Goal: Information Seeking & Learning: Learn about a topic

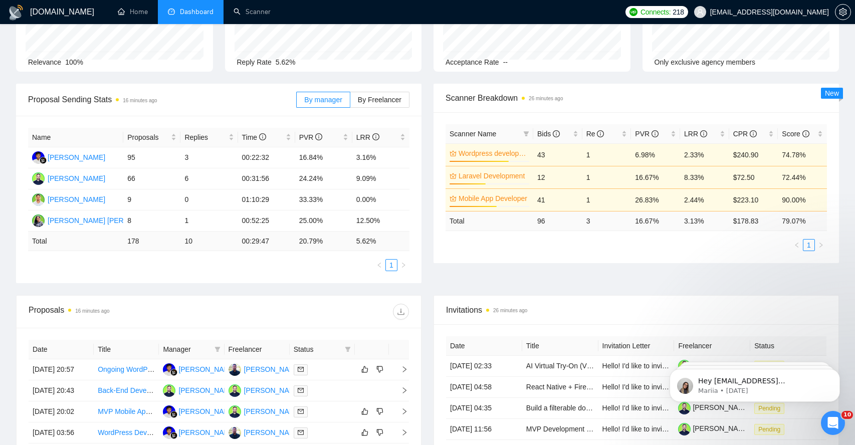
scroll to position [215, 0]
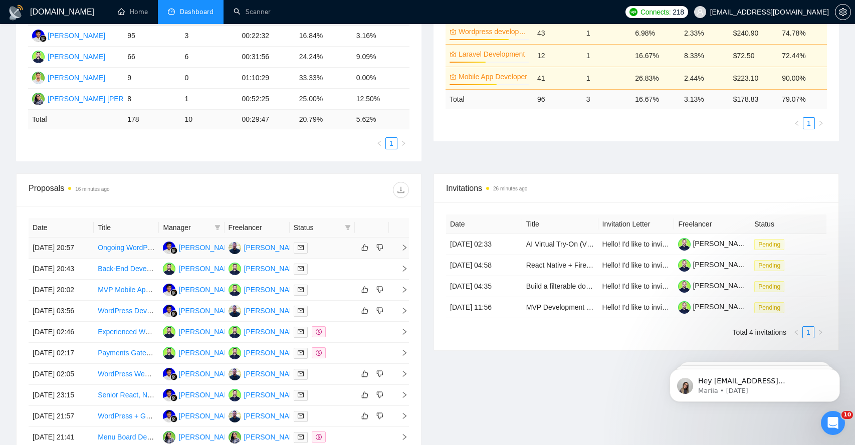
click at [403, 251] on icon "right" at bounding box center [404, 247] width 7 height 7
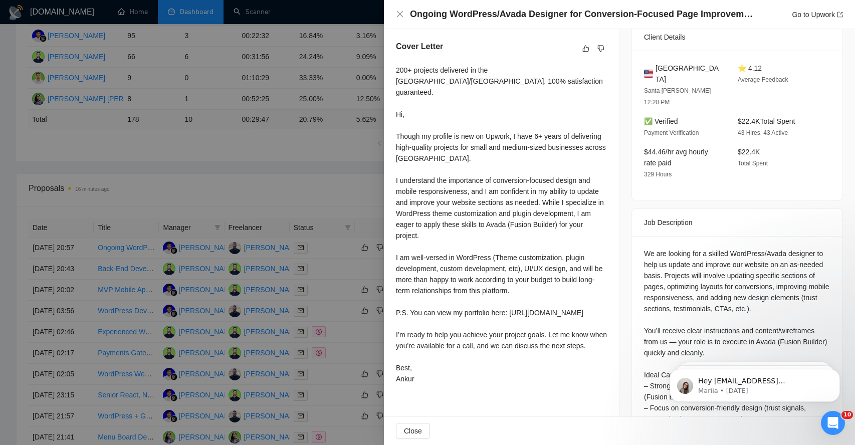
scroll to position [318, 0]
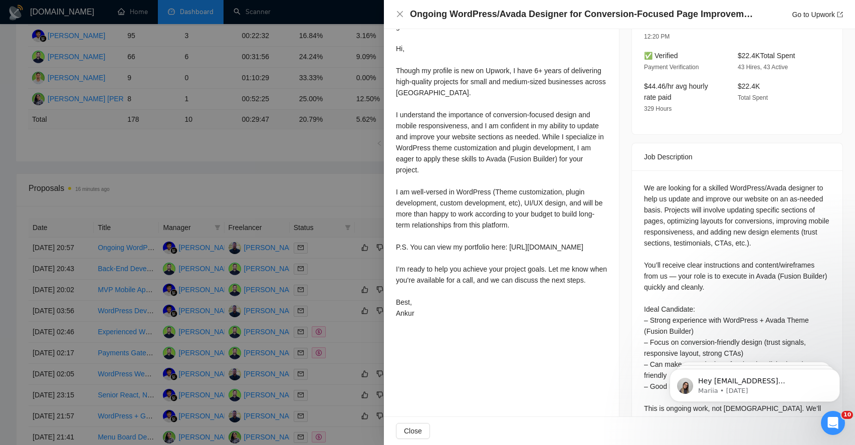
click at [682, 195] on div "We are looking for a skilled WordPress/Avada designer to help us update and imp…" at bounding box center [737, 303] width 187 height 243
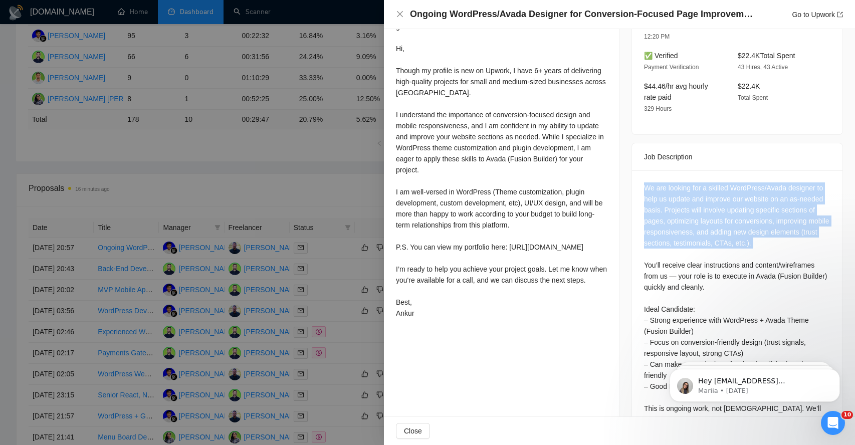
click at [682, 195] on div "We are looking for a skilled WordPress/Avada designer to help us update and imp…" at bounding box center [737, 303] width 187 height 243
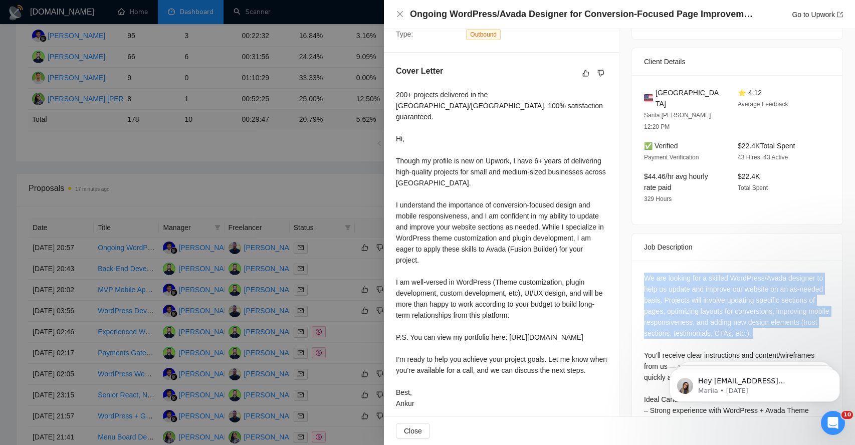
scroll to position [353, 0]
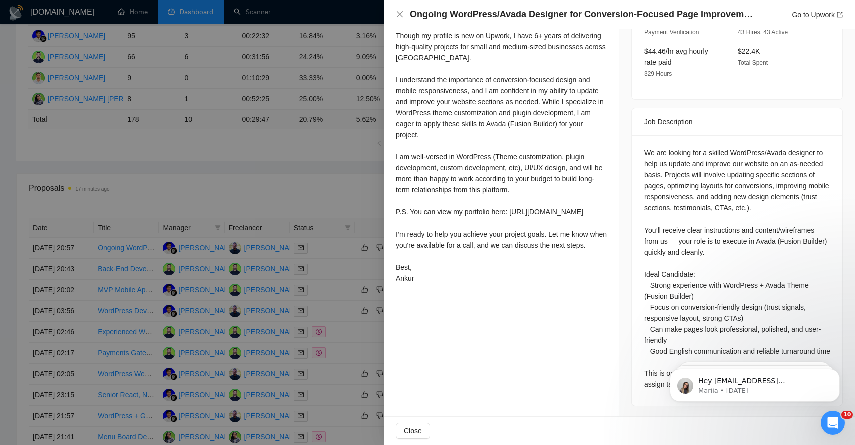
click at [690, 224] on div "We are looking for a skilled WordPress/Avada designer to help us update and imp…" at bounding box center [737, 268] width 187 height 243
click at [671, 269] on div "We are looking for a skilled WordPress/Avada designer to help us update and imp…" at bounding box center [737, 268] width 187 height 243
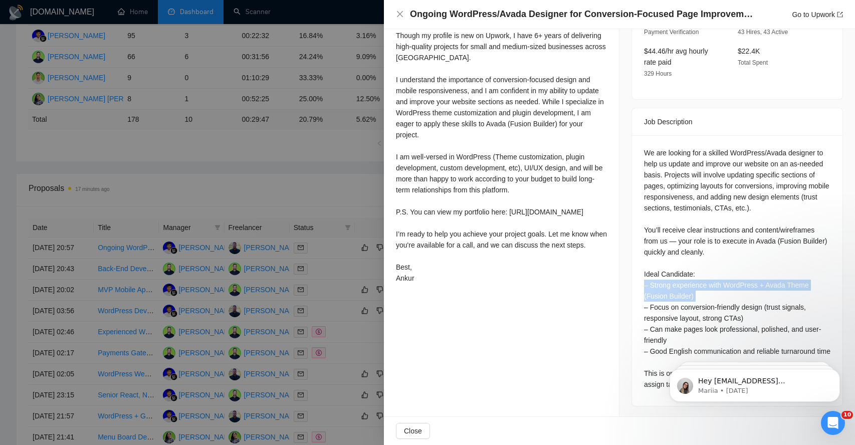
click at [671, 269] on div "We are looking for a skilled WordPress/Avada designer to help us update and imp…" at bounding box center [737, 268] width 187 height 243
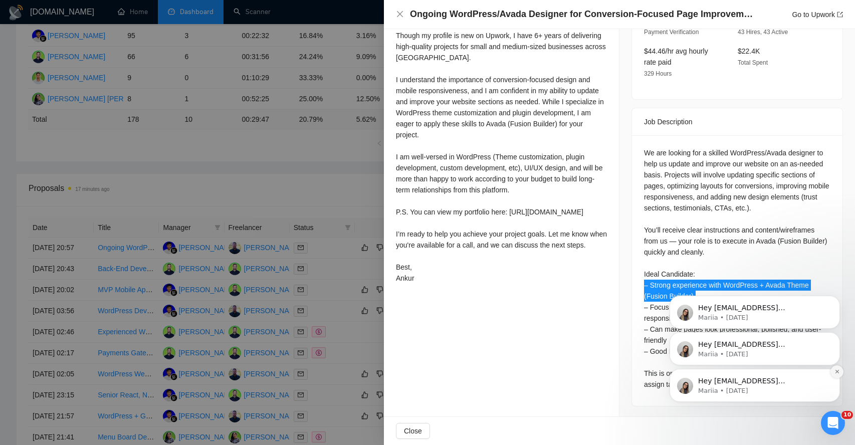
click at [838, 372] on icon "Dismiss notification" at bounding box center [838, 372] width 6 height 6
click at [838, 372] on icon "Dismiss notification" at bounding box center [837, 372] width 3 height 3
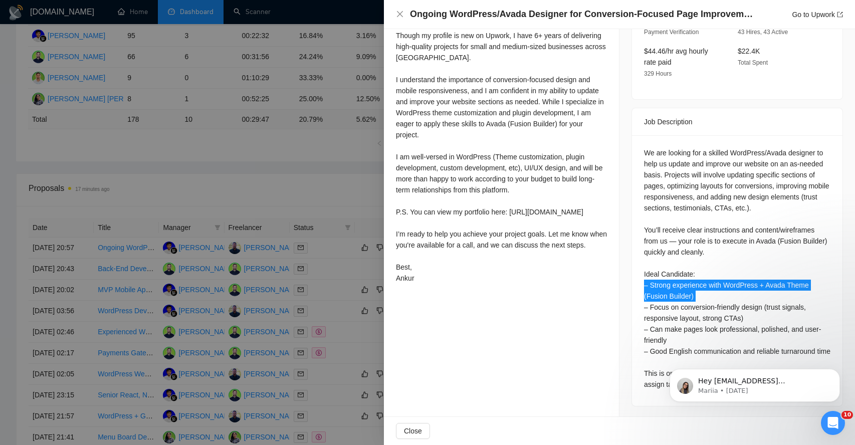
click at [838, 372] on icon "Dismiss notification" at bounding box center [837, 372] width 3 height 3
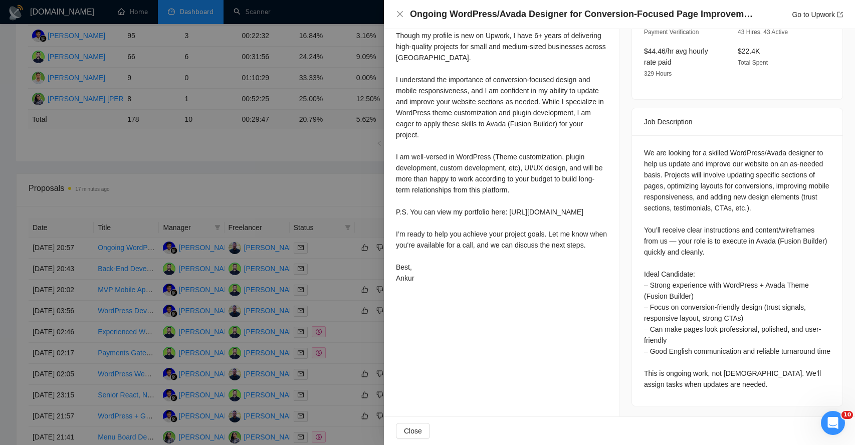
click at [725, 382] on div "We are looking for a skilled WordPress/Avada designer to help us update and imp…" at bounding box center [737, 268] width 187 height 243
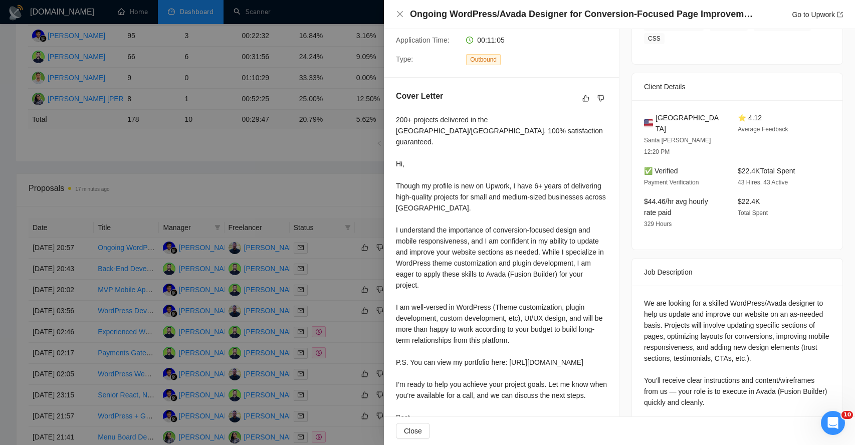
scroll to position [192, 0]
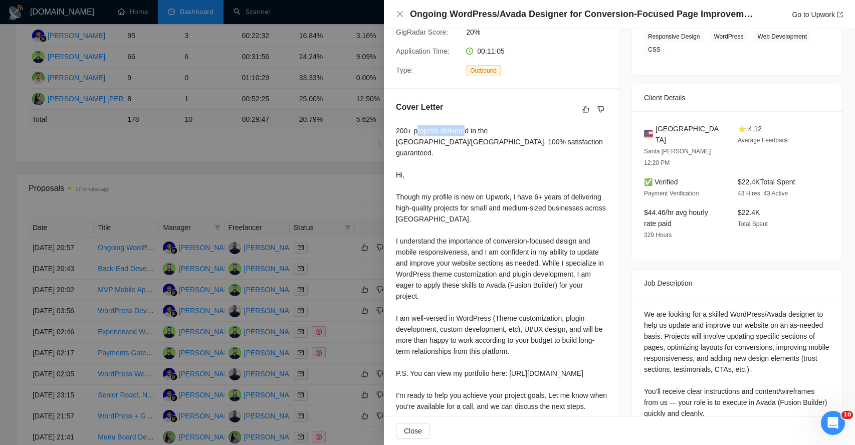
drag, startPoint x: 419, startPoint y: 128, endPoint x: 468, endPoint y: 135, distance: 49.1
click at [468, 135] on div "200+ projects delivered in the US/Canada. 100% satisfaction guaranteed. Hi, Tho…" at bounding box center [501, 285] width 211 height 320
click at [419, 145] on div "200+ projects delivered in the US/Canada. 100% satisfaction guaranteed. Hi, Tho…" at bounding box center [501, 285] width 211 height 320
click at [413, 201] on div "200+ projects delivered in the US/Canada. 100% satisfaction guaranteed. Hi, Tho…" at bounding box center [501, 285] width 211 height 320
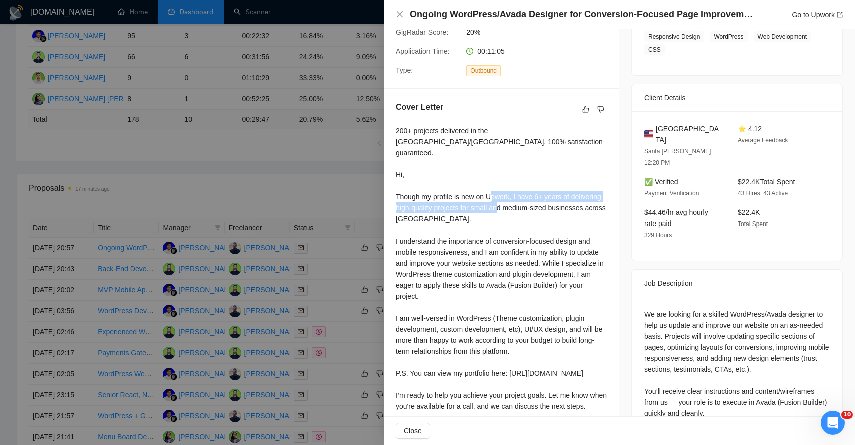
drag, startPoint x: 413, startPoint y: 201, endPoint x: 438, endPoint y: 223, distance: 33.1
click at [438, 222] on div "200+ projects delivered in the US/Canada. 100% satisfaction guaranteed. Hi, Tho…" at bounding box center [501, 285] width 211 height 320
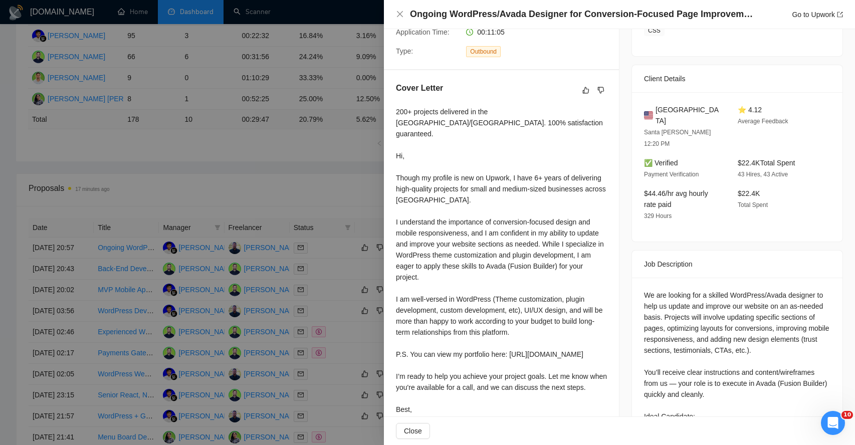
click at [443, 227] on div "200+ projects delivered in the US/Canada. 100% satisfaction guaranteed. Hi, Tho…" at bounding box center [501, 266] width 211 height 320
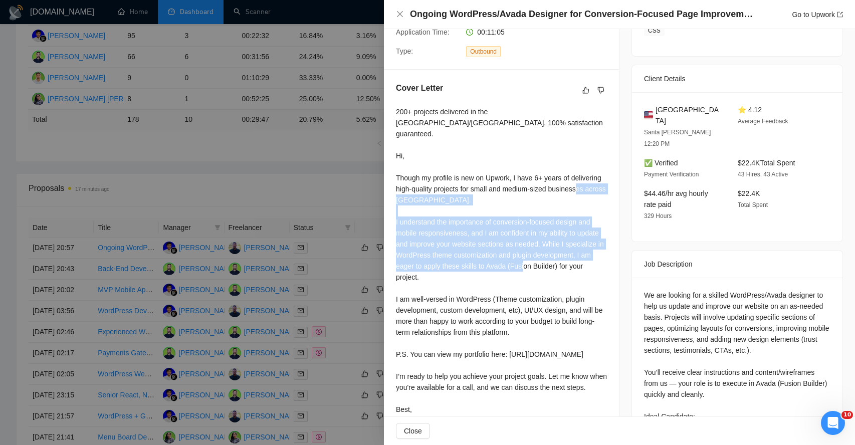
click at [443, 227] on div "200+ projects delivered in the US/Canada. 100% satisfaction guaranteed. Hi, Tho…" at bounding box center [501, 266] width 211 height 320
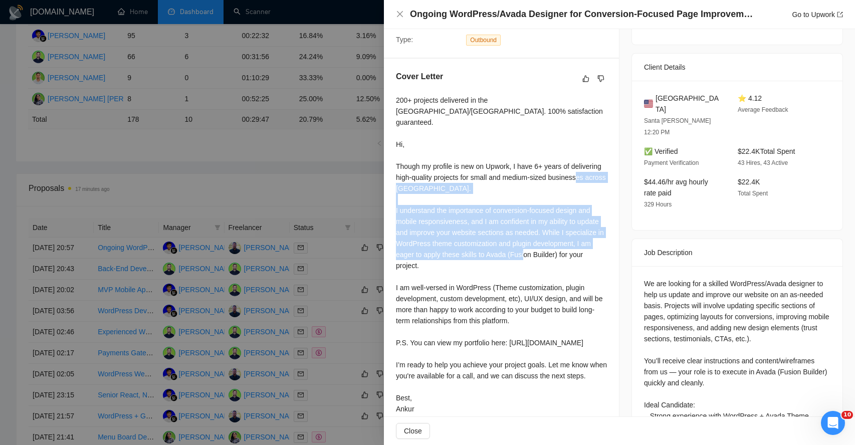
scroll to position [223, 0]
click at [446, 226] on div "200+ projects delivered in the US/Canada. 100% satisfaction guaranteed. Hi, Tho…" at bounding box center [501, 254] width 211 height 320
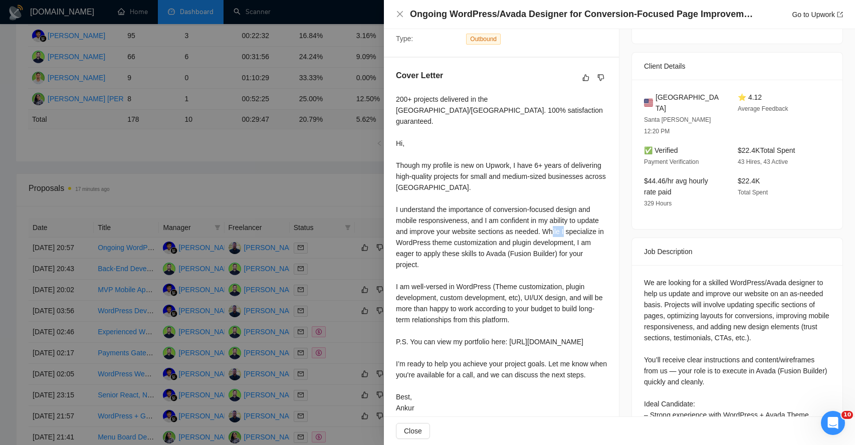
click at [446, 226] on div "200+ projects delivered in the US/Canada. 100% satisfaction guaranteed. Hi, Tho…" at bounding box center [501, 254] width 211 height 320
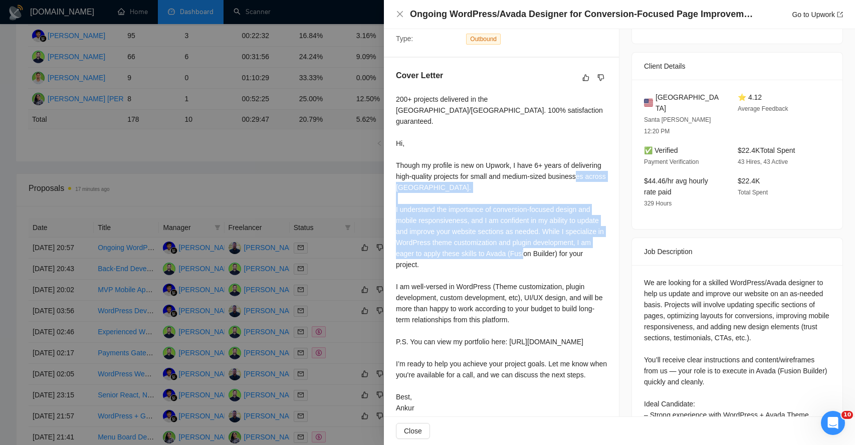
click at [446, 226] on div "200+ projects delivered in the US/Canada. 100% satisfaction guaranteed. Hi, Tho…" at bounding box center [501, 254] width 211 height 320
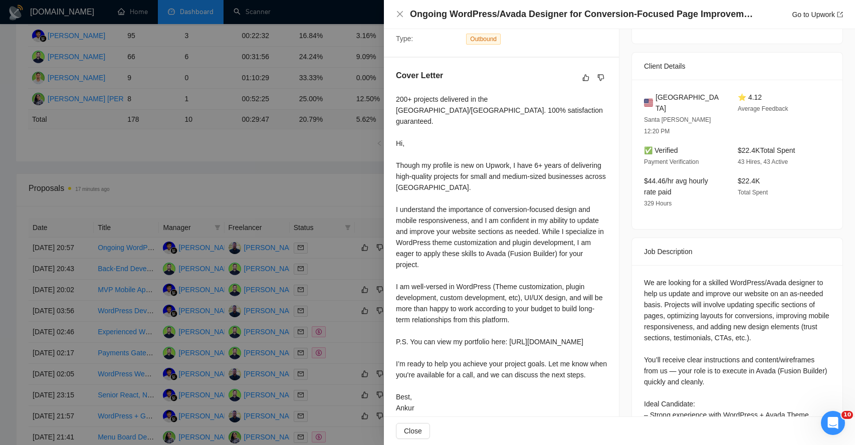
click at [429, 231] on div "200+ projects delivered in the US/Canada. 100% satisfaction guaranteed. Hi, Tho…" at bounding box center [501, 254] width 211 height 320
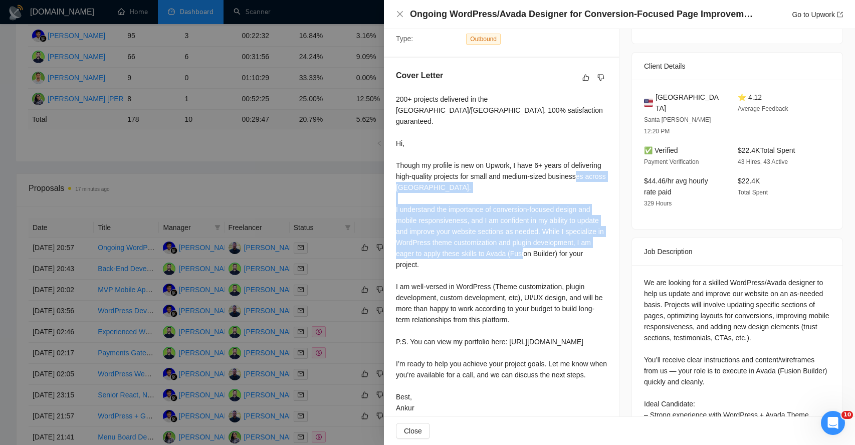
click at [429, 231] on div "200+ projects delivered in the US/Canada. 100% satisfaction guaranteed. Hi, Tho…" at bounding box center [501, 254] width 211 height 320
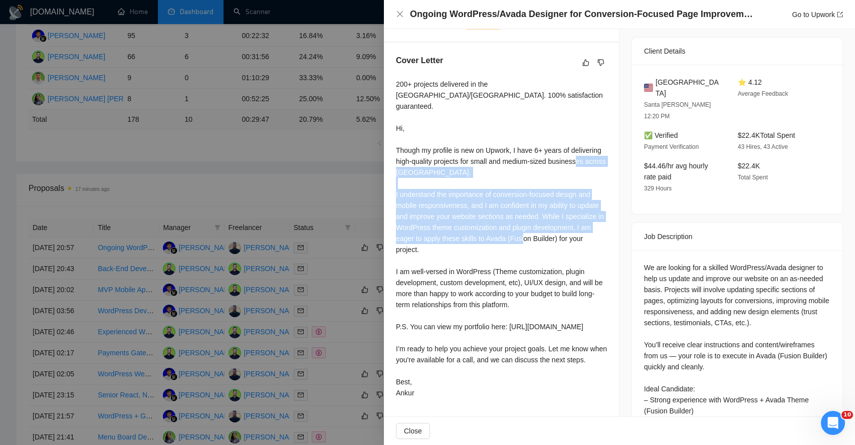
scroll to position [239, 0]
click at [449, 219] on div "200+ projects delivered in the US/Canada. 100% satisfaction guaranteed. Hi, Tho…" at bounding box center [501, 238] width 211 height 320
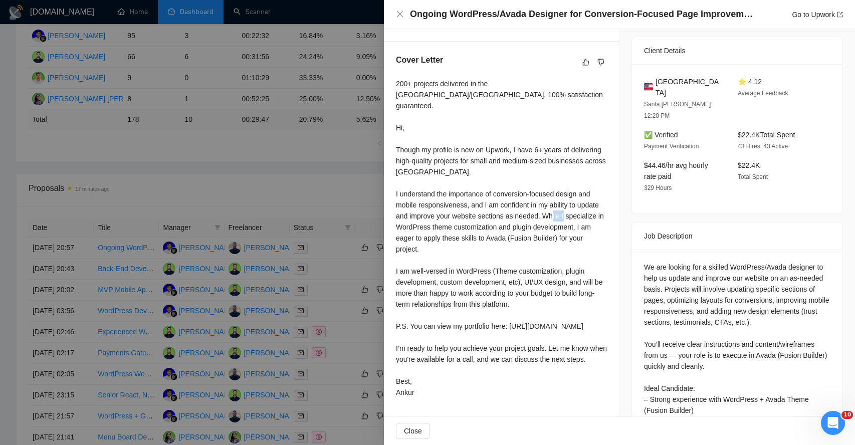
click at [449, 219] on div "200+ projects delivered in the US/Canada. 100% satisfaction guaranteed. Hi, Tho…" at bounding box center [501, 238] width 211 height 320
click at [472, 211] on div "200+ projects delivered in the US/Canada. 100% satisfaction guaranteed. Hi, Tho…" at bounding box center [501, 238] width 211 height 320
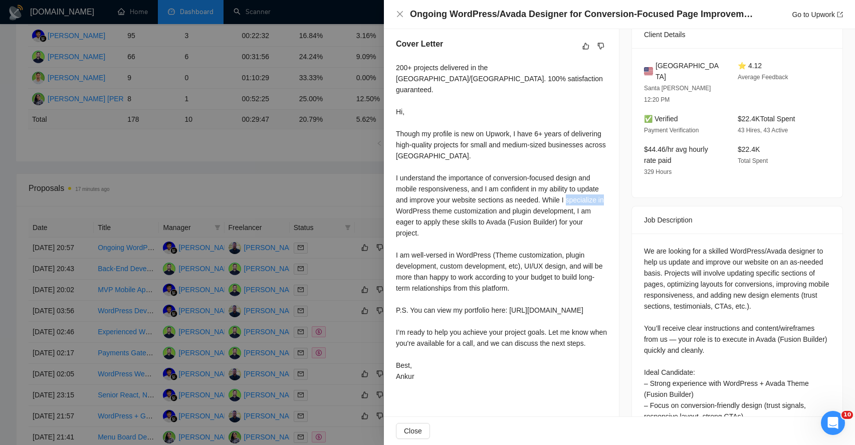
scroll to position [259, 0]
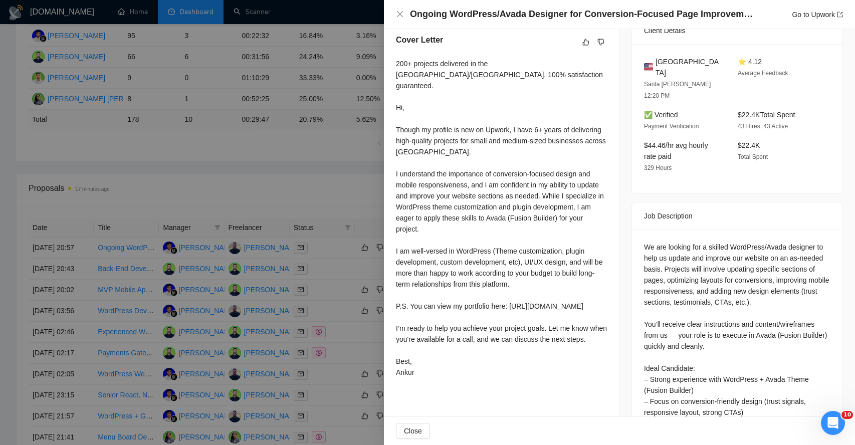
click at [415, 208] on div "200+ projects delivered in the US/Canada. 100% satisfaction guaranteed. Hi, Tho…" at bounding box center [501, 218] width 211 height 320
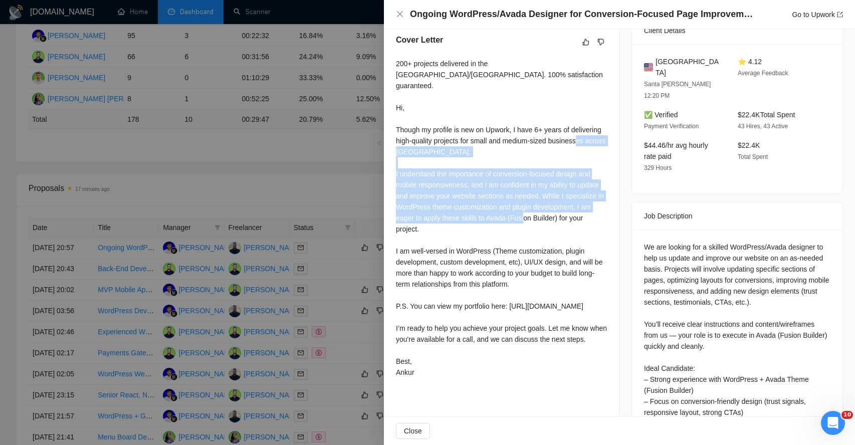
click at [415, 208] on div "200+ projects delivered in the US/Canada. 100% satisfaction guaranteed. Hi, Tho…" at bounding box center [501, 218] width 211 height 320
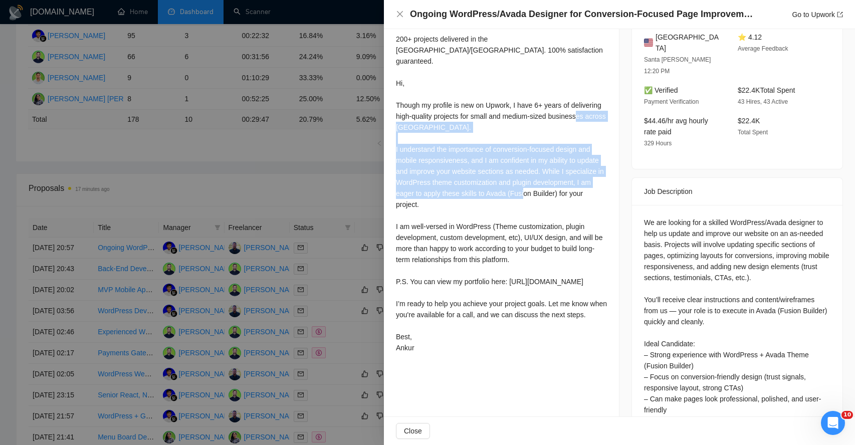
scroll to position [287, 0]
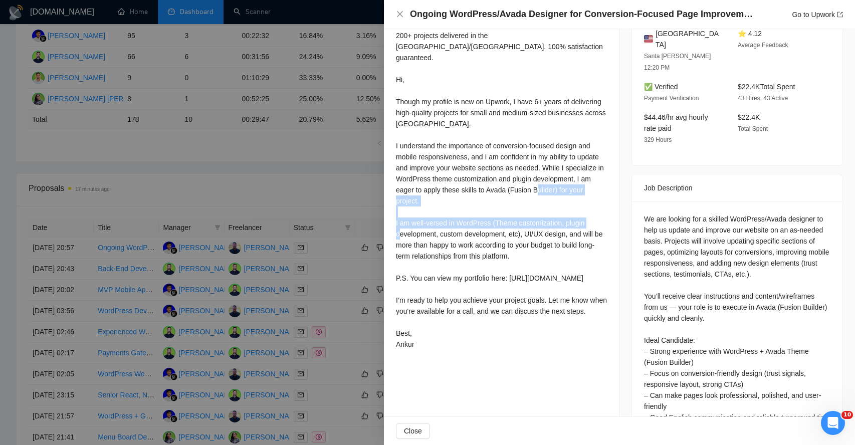
drag, startPoint x: 403, startPoint y: 216, endPoint x: 510, endPoint y: 218, distance: 106.8
click at [511, 219] on div "200+ projects delivered in the US/Canada. 100% satisfaction guaranteed. Hi, Tho…" at bounding box center [501, 190] width 211 height 320
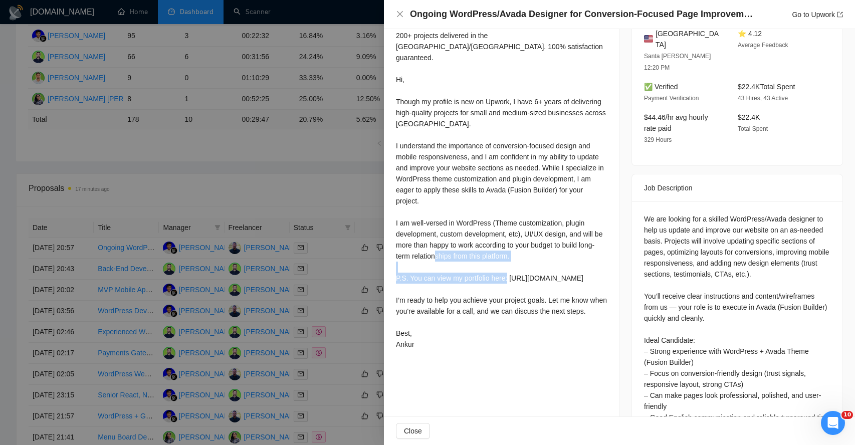
drag, startPoint x: 404, startPoint y: 265, endPoint x: 542, endPoint y: 273, distance: 138.1
click at [542, 275] on div "200+ projects delivered in the US/Canada. 100% satisfaction guaranteed. Hi, Tho…" at bounding box center [501, 190] width 211 height 320
click at [426, 309] on div "200+ projects delivered in the US/Canada. 100% satisfaction guaranteed. Hi, Tho…" at bounding box center [501, 190] width 211 height 320
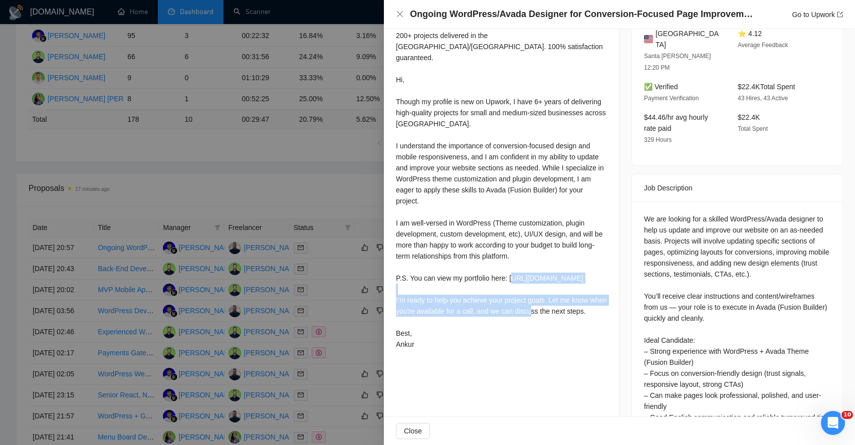
click at [426, 309] on div "200+ projects delivered in the US/Canada. 100% satisfaction guaranteed. Hi, Tho…" at bounding box center [501, 190] width 211 height 320
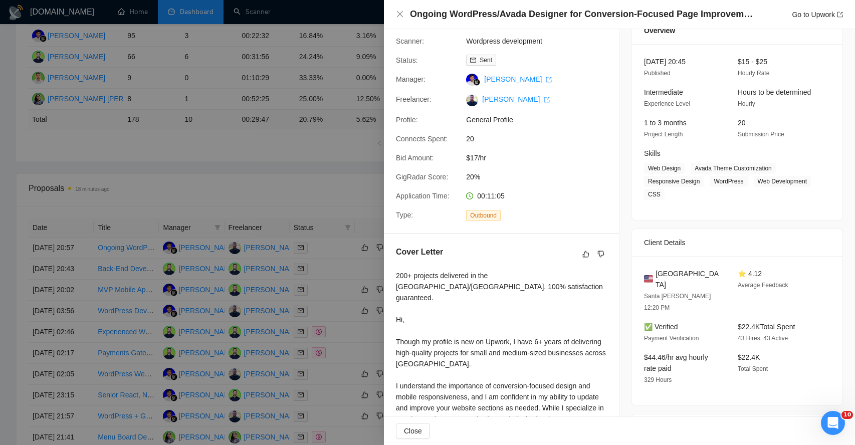
scroll to position [26, 0]
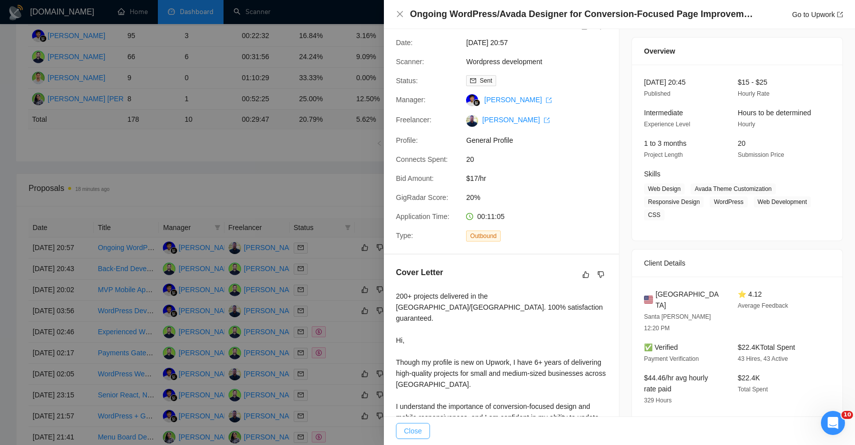
click at [407, 428] on span "Close" at bounding box center [413, 431] width 18 height 11
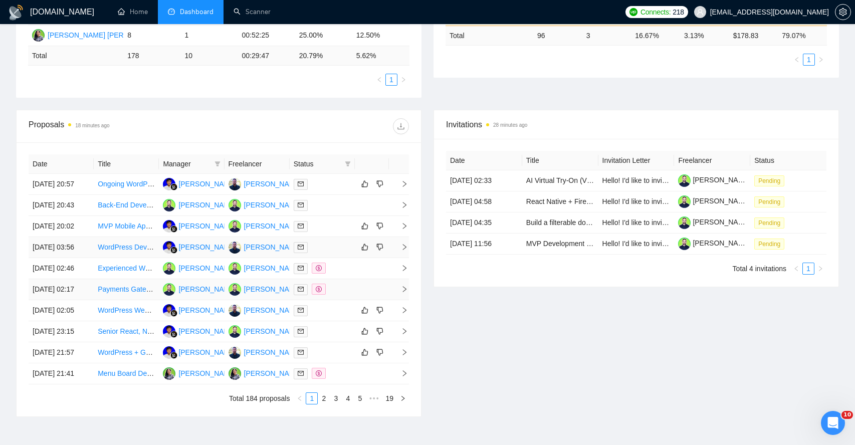
scroll to position [289, 0]
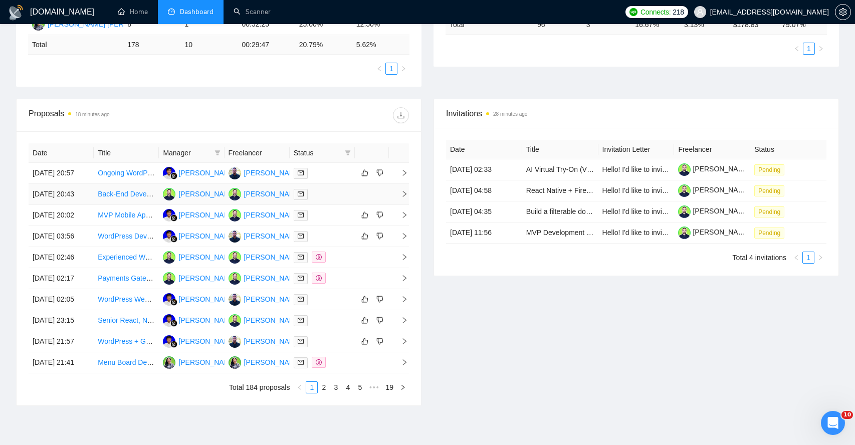
click at [403, 203] on td at bounding box center [399, 194] width 20 height 21
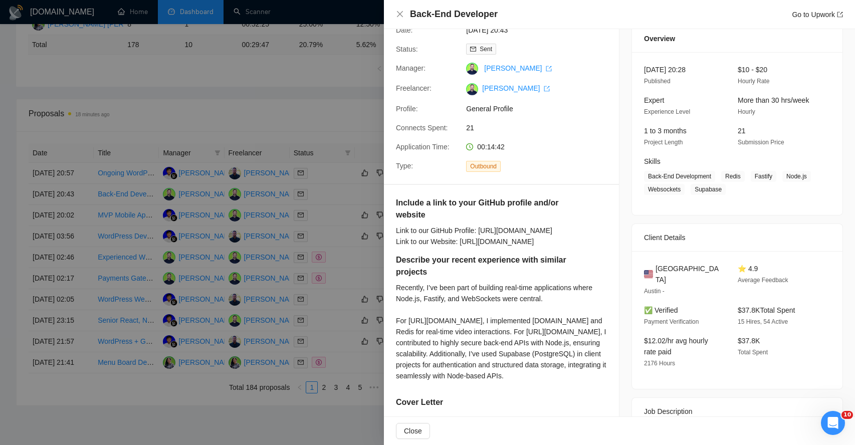
scroll to position [0, 0]
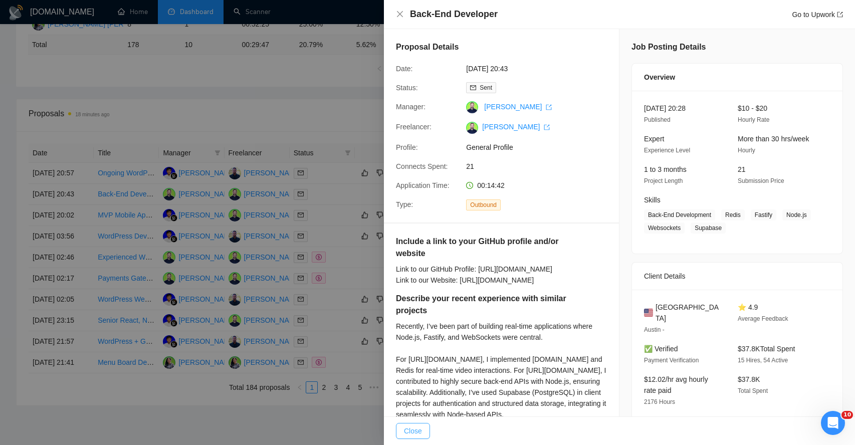
click at [421, 426] on span "Close" at bounding box center [413, 431] width 18 height 11
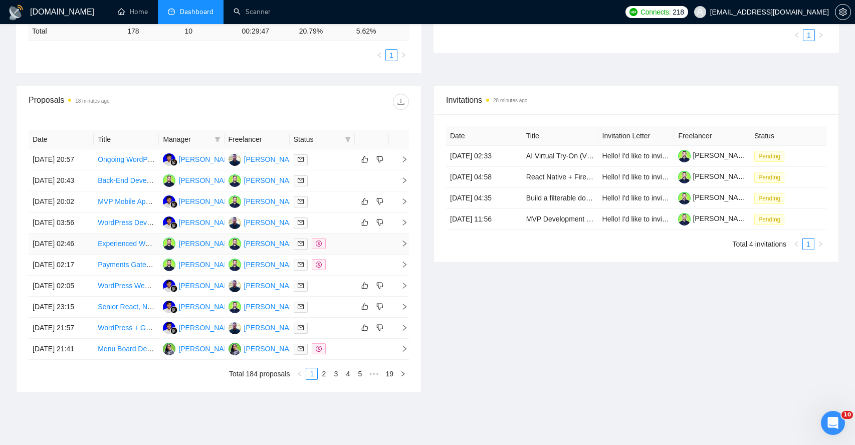
scroll to position [306, 0]
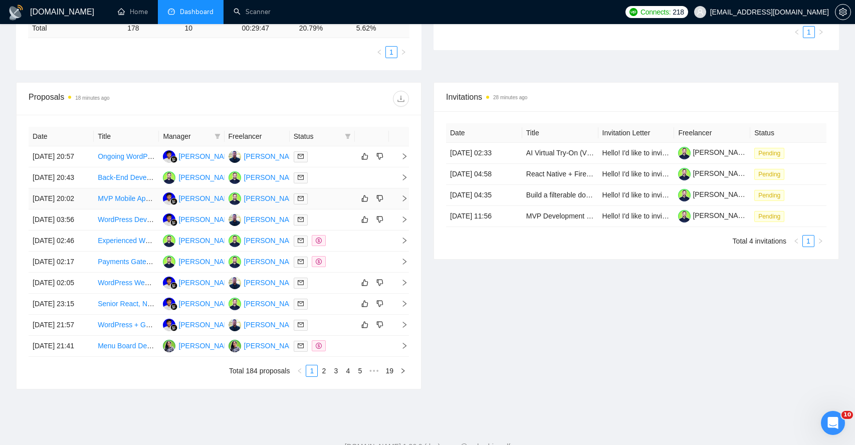
click at [401, 202] on icon "right" at bounding box center [404, 198] width 7 height 7
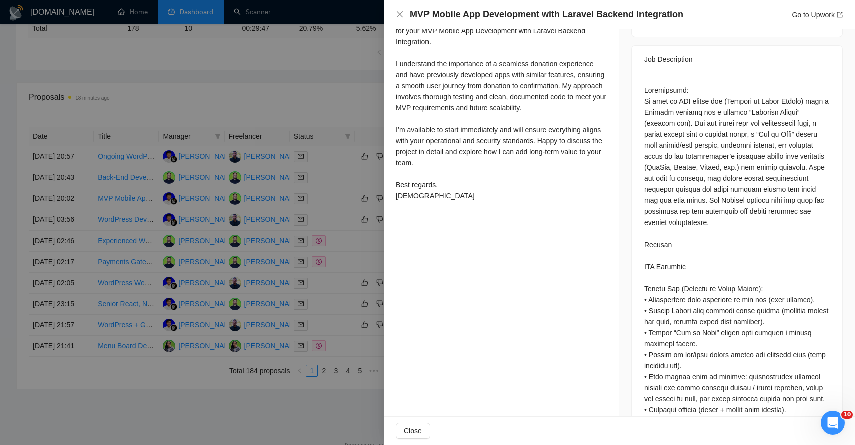
scroll to position [384, 0]
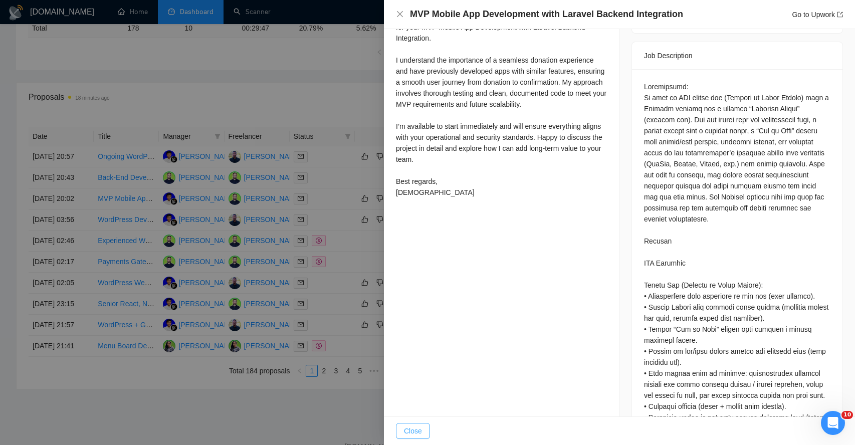
click at [417, 432] on span "Close" at bounding box center [413, 431] width 18 height 11
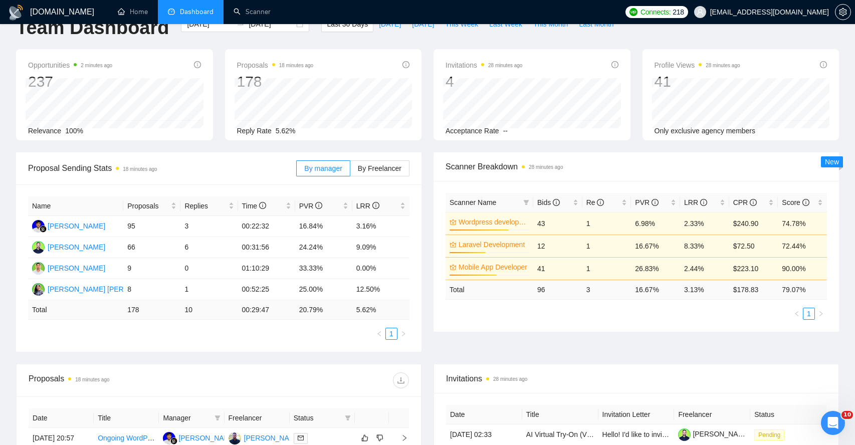
scroll to position [0, 0]
